Goal: Information Seeking & Learning: Learn about a topic

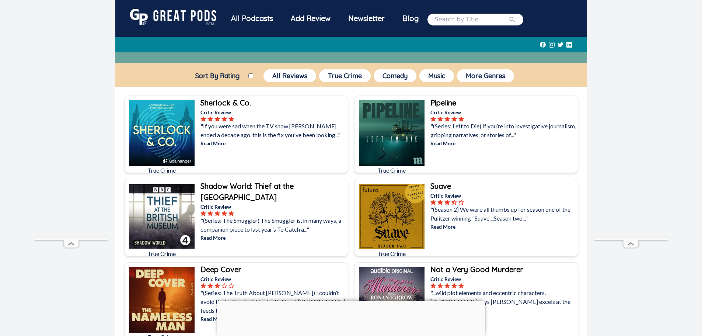
scroll to position [663, 0]
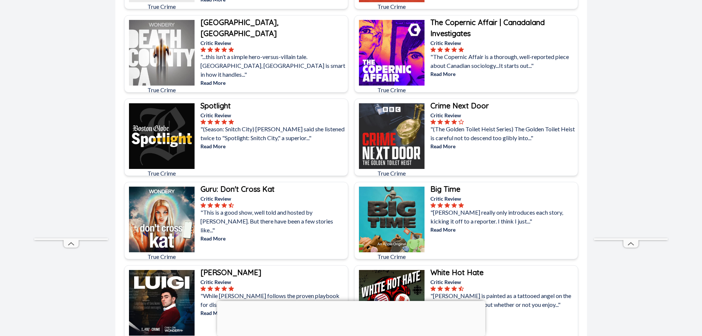
click at [318, 85] on div "Death County, PA Critic Review "...this isn’t a simple hero-versus-villain tale…" at bounding box center [273, 56] width 149 height 83
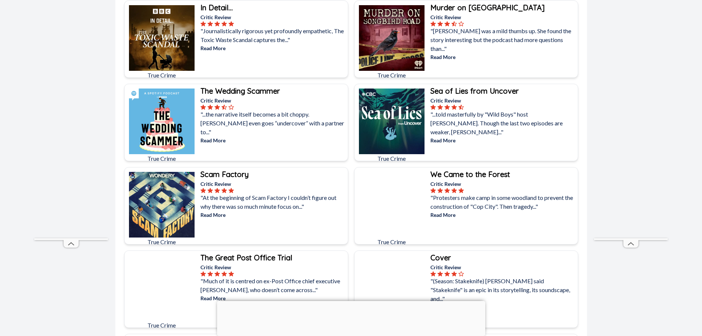
scroll to position [1216, 0]
